Goal: Find contact information: Find contact information

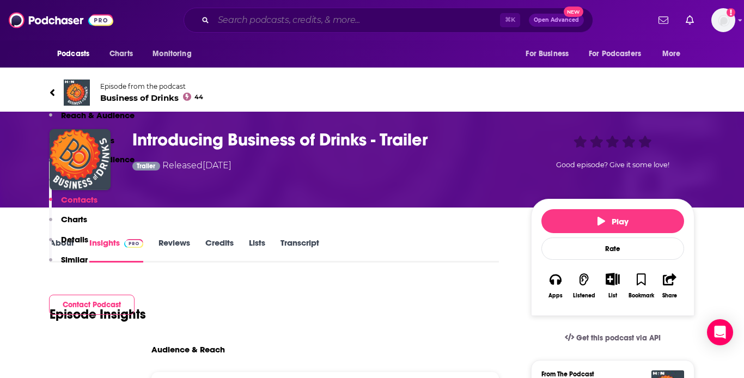
scroll to position [939, 0]
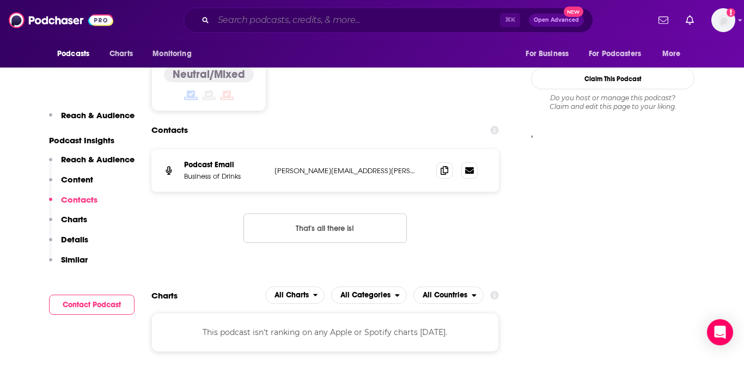
click at [250, 19] on input "Search podcasts, credits, & more..." at bounding box center [356, 19] width 286 height 17
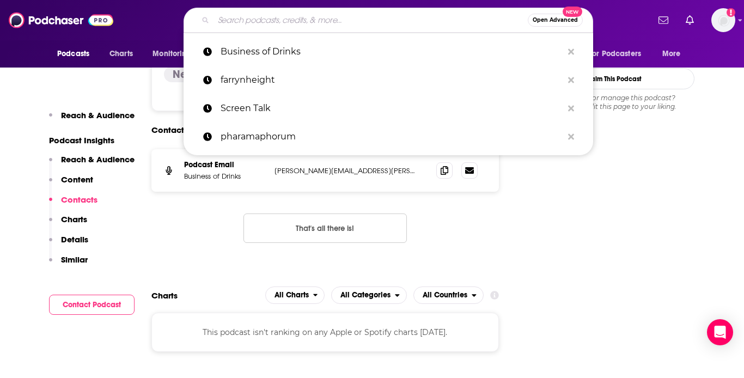
paste input "The Beverage Information Group Insider Podcast: 'On & Off'"
type input "The Beverage Information Group Insider Podcast: 'On & Off'"
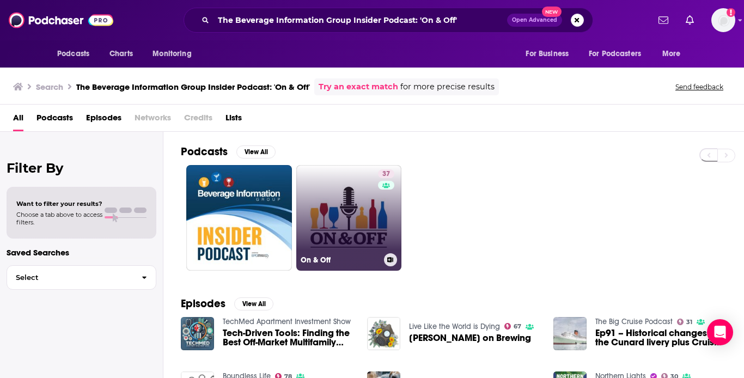
click at [345, 200] on link "37 On & Off" at bounding box center [349, 218] width 106 height 106
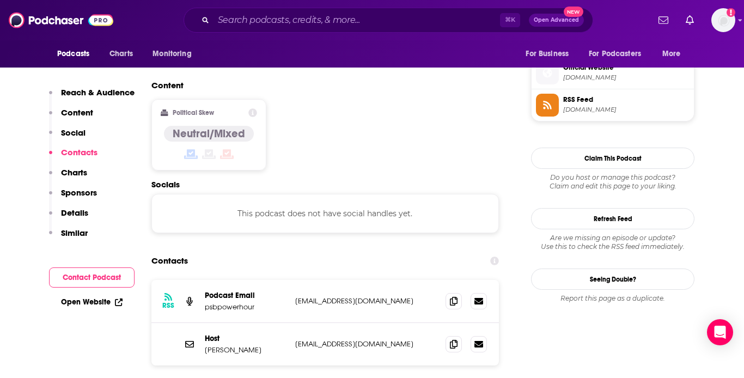
scroll to position [836, 0]
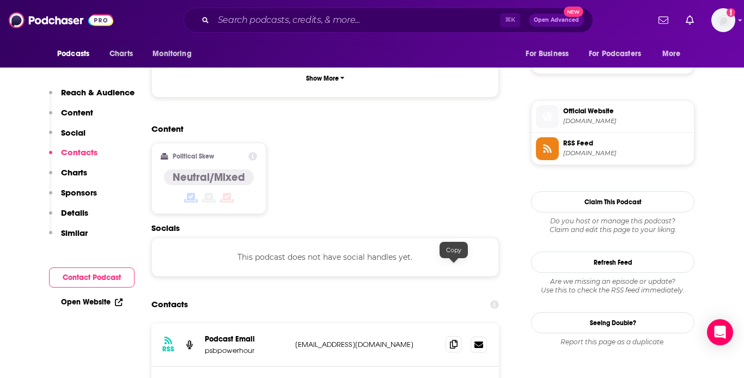
click at [453, 340] on icon at bounding box center [454, 344] width 8 height 9
drag, startPoint x: 295, startPoint y: 315, endPoint x: 323, endPoint y: 316, distance: 27.8
drag, startPoint x: 229, startPoint y: 320, endPoint x: 204, endPoint y: 321, distance: 25.1
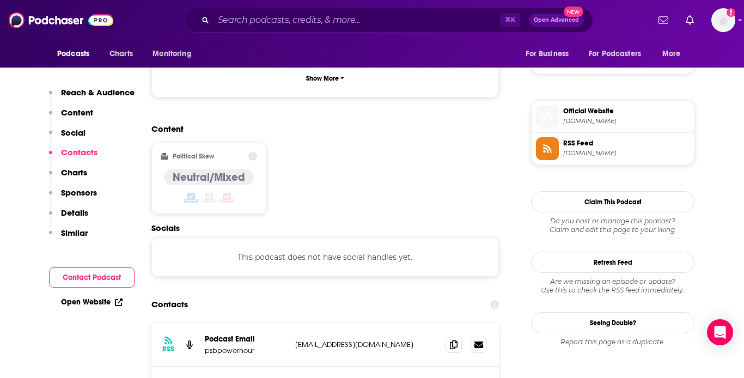
copy p "[PERSON_NAME]"
click at [453, 336] on span at bounding box center [453, 344] width 16 height 16
click at [260, 23] on input "Search podcasts, credits, & more..." at bounding box center [356, 19] width 286 height 17
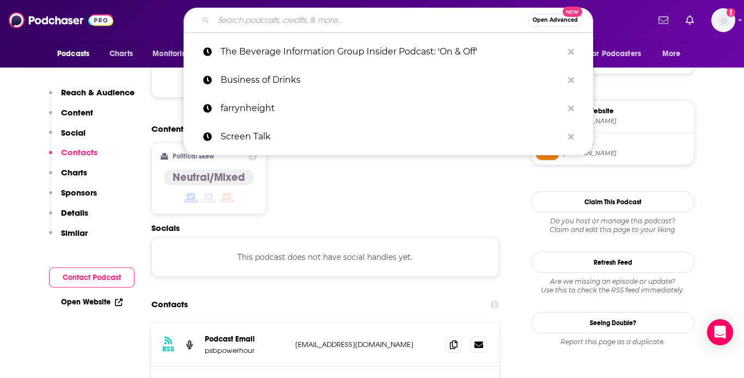
paste input "What We're Drinking with [PERSON_NAME]"
type input "What We're Drinking with [PERSON_NAME]"
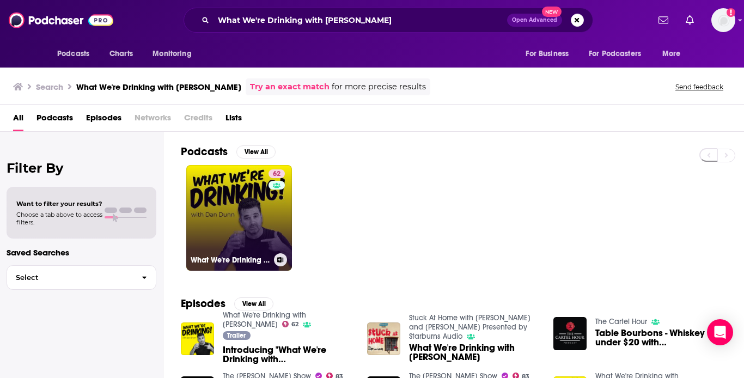
click at [220, 240] on link "62 What We're Drinking with [PERSON_NAME]" at bounding box center [239, 218] width 106 height 106
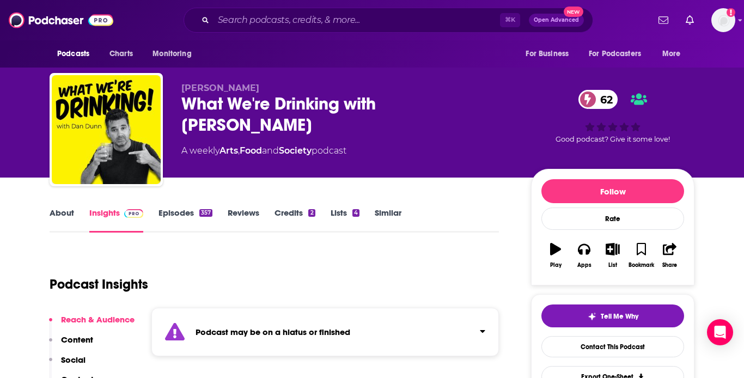
click at [190, 215] on link "Episodes 357" at bounding box center [185, 219] width 54 height 25
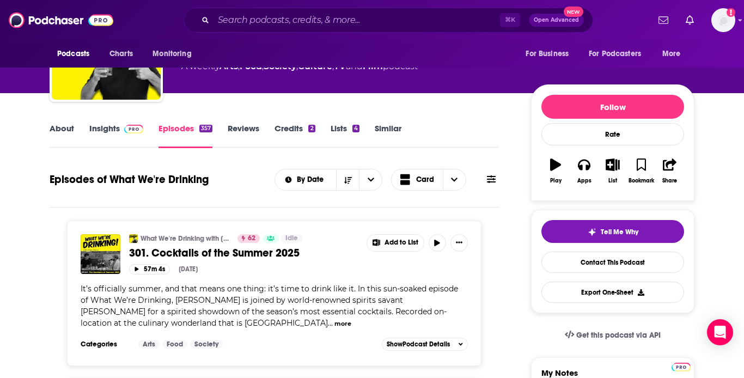
scroll to position [76, 0]
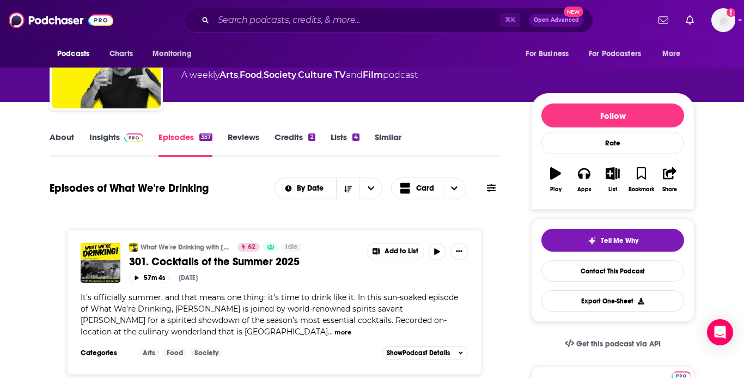
click at [113, 141] on link "Insights" at bounding box center [116, 144] width 54 height 25
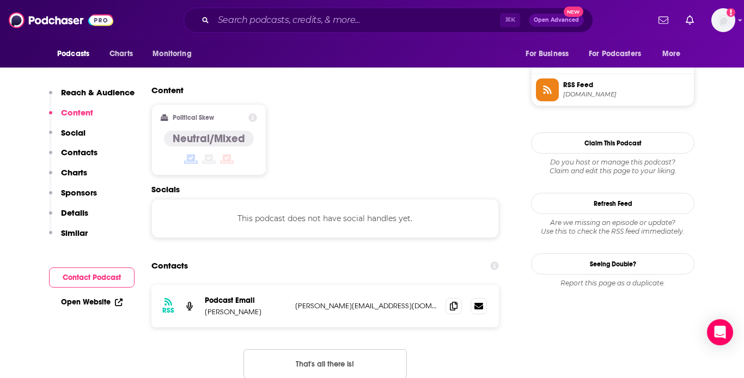
scroll to position [922, 0]
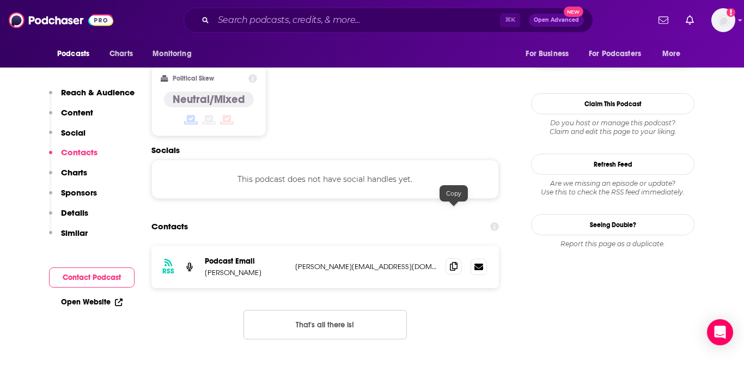
click at [452, 258] on span at bounding box center [453, 266] width 16 height 16
click at [251, 17] on input "Search podcasts, credits, & more..." at bounding box center [356, 19] width 286 height 17
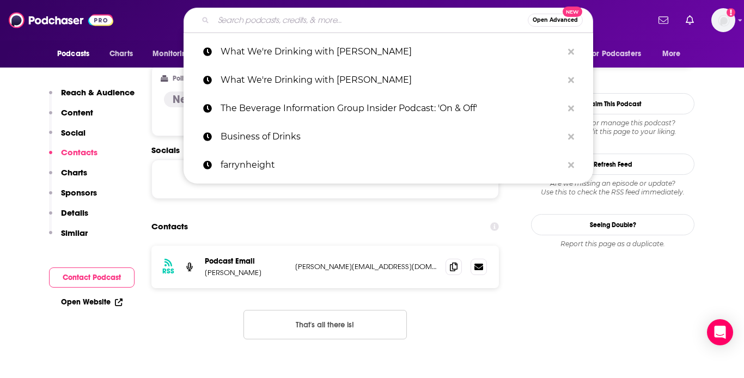
paste input "Daily Creative with [PERSON_NAME]"
type input "Daily Creative with [PERSON_NAME]"
